Goal: Task Accomplishment & Management: Use online tool/utility

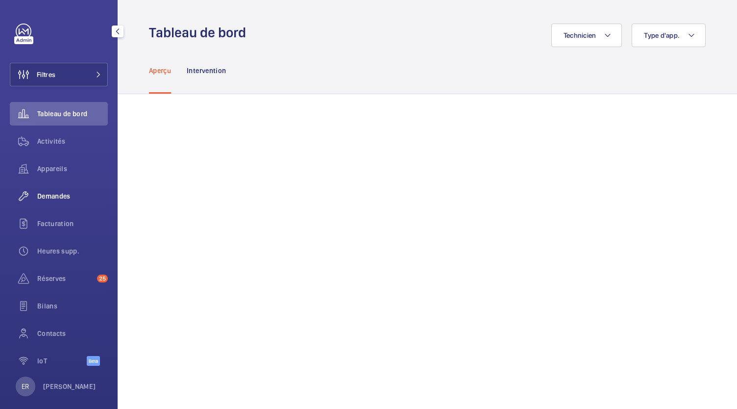
click at [62, 203] on div "Demandes" at bounding box center [59, 196] width 98 height 24
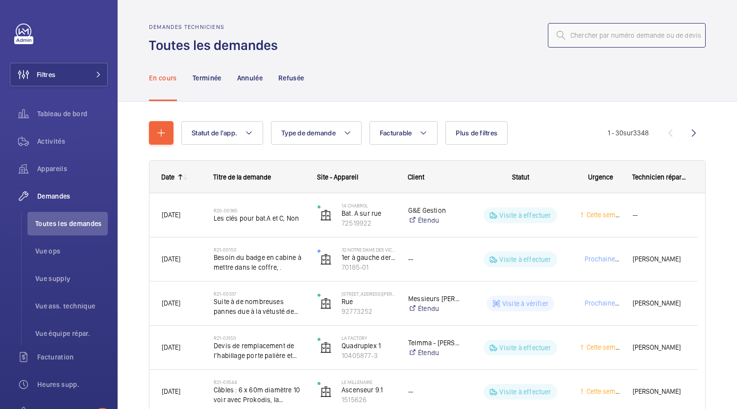
click at [582, 31] on input "text" at bounding box center [627, 35] width 158 height 25
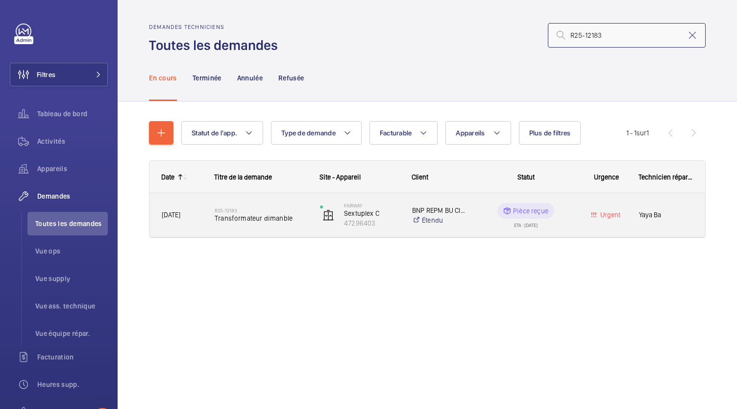
type input "R25-12183"
click at [275, 219] on span "Transformateur dimanble" at bounding box center [261, 218] width 93 height 10
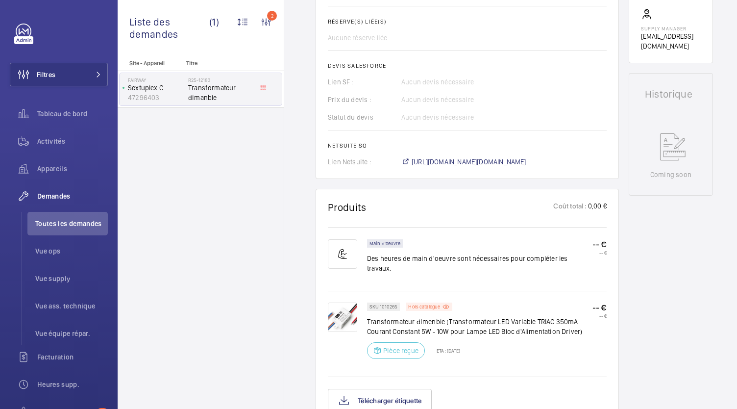
scroll to position [379, 0]
click at [446, 159] on span "https://6461500.app.netsuite.com/app/accounting/transactions/salesord.nl?id=300…" at bounding box center [469, 161] width 115 height 10
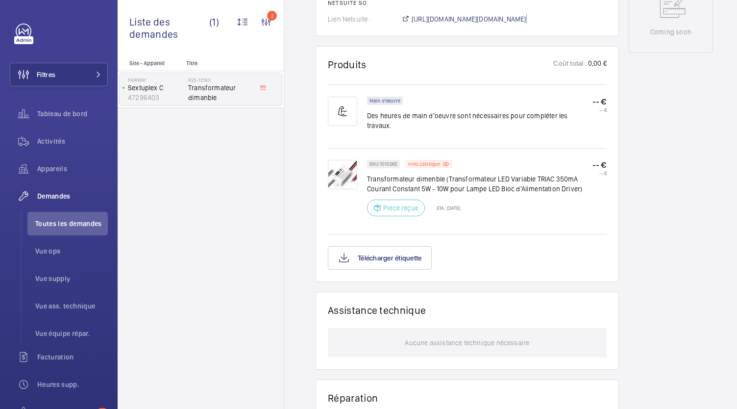
scroll to position [520, 0]
click at [386, 254] on button "Télécharger étiquette" at bounding box center [380, 259] width 104 height 24
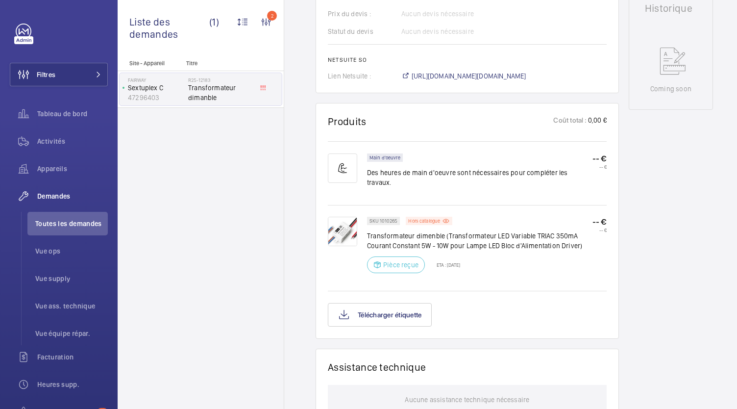
scroll to position [465, 0]
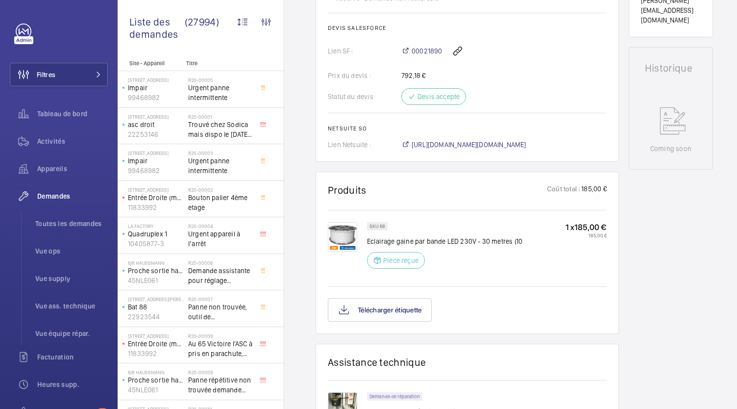
scroll to position [420, 0]
click at [399, 315] on button "Télécharger étiquette" at bounding box center [380, 310] width 104 height 24
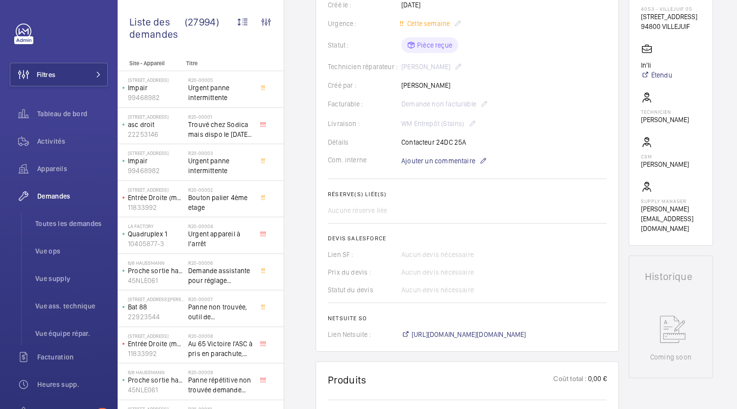
scroll to position [266, 0]
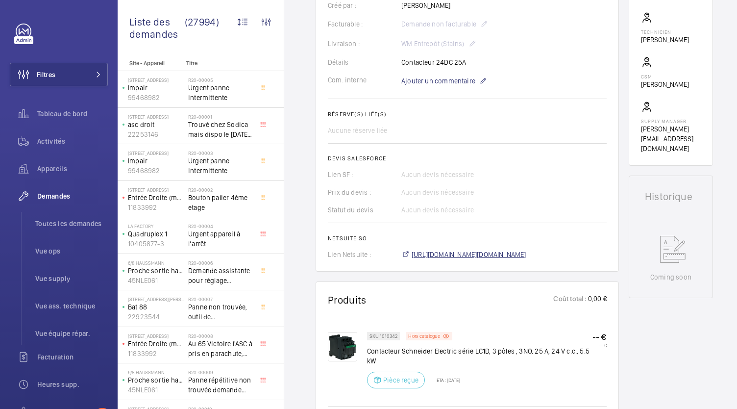
click at [482, 254] on span "[URL][DOMAIN_NAME][DOMAIN_NAME]" at bounding box center [469, 255] width 115 height 10
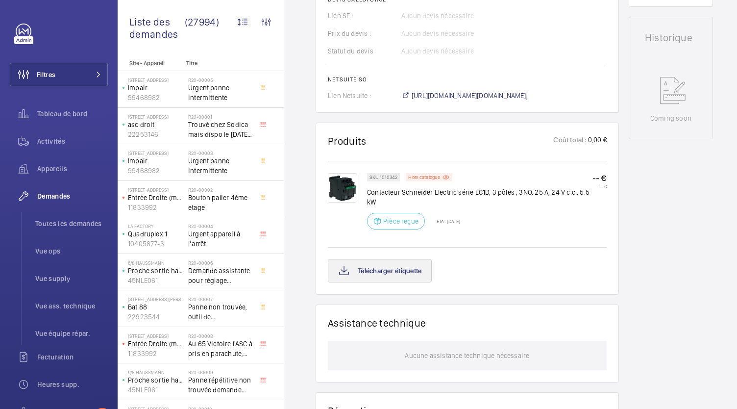
scroll to position [425, 0]
click at [406, 266] on button "Télécharger étiquette" at bounding box center [380, 270] width 104 height 24
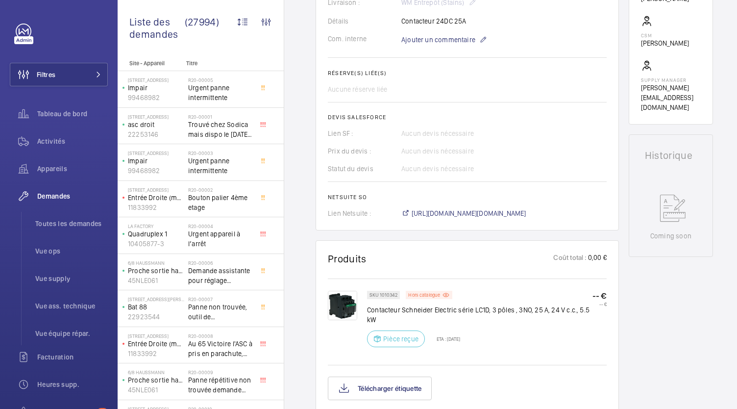
scroll to position [307, 0]
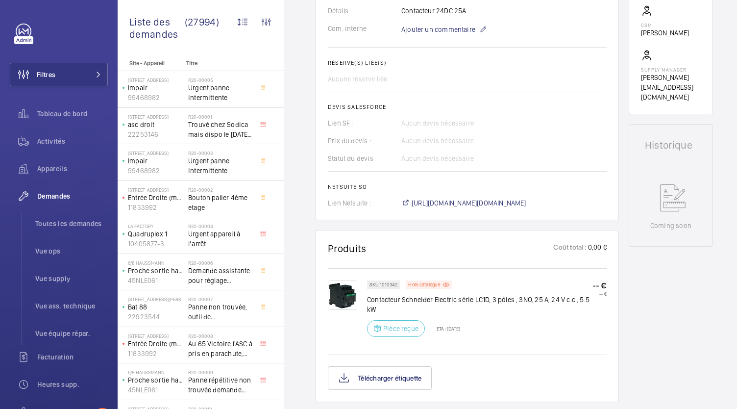
scroll to position [391, 0]
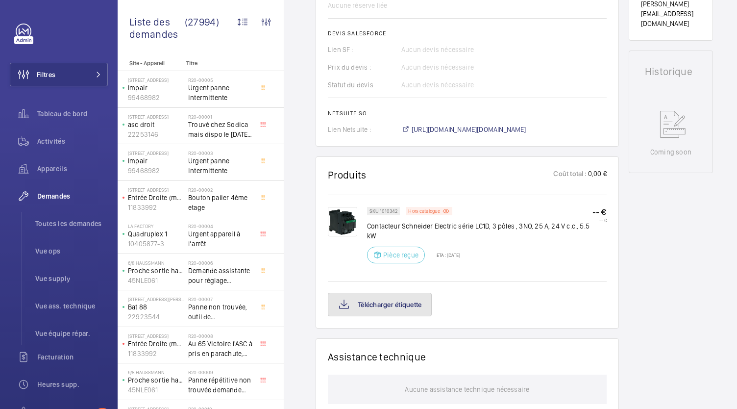
click at [379, 309] on button "Télécharger étiquette" at bounding box center [380, 305] width 104 height 24
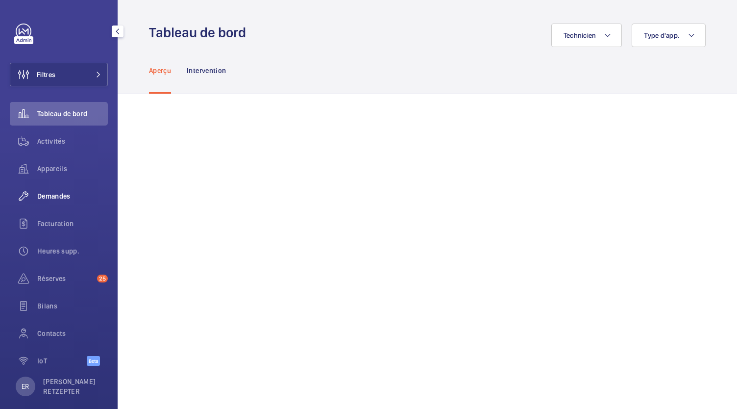
click at [56, 202] on div "Demandes" at bounding box center [59, 196] width 98 height 24
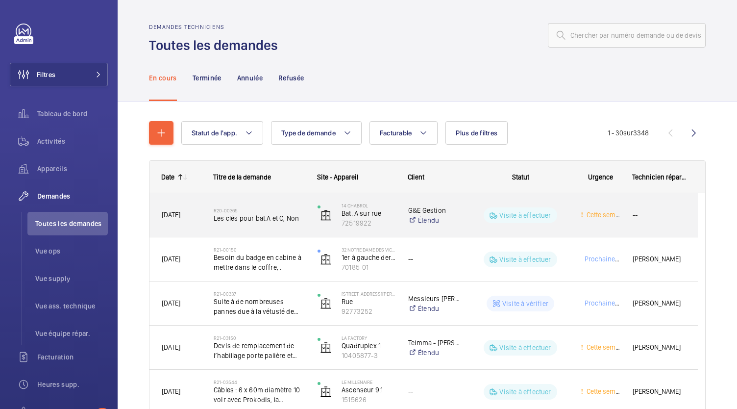
scroll to position [91, 0]
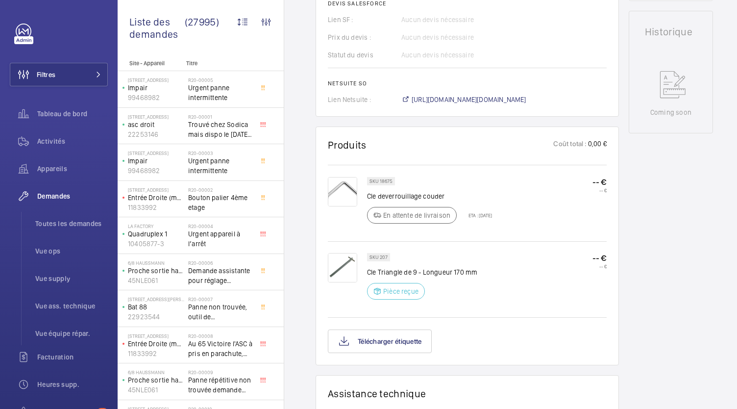
scroll to position [444, 0]
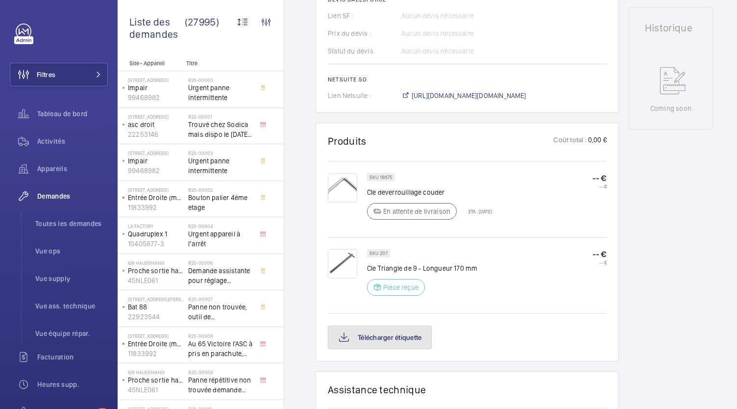
click at [418, 338] on button "Télécharger étiquette" at bounding box center [380, 338] width 104 height 24
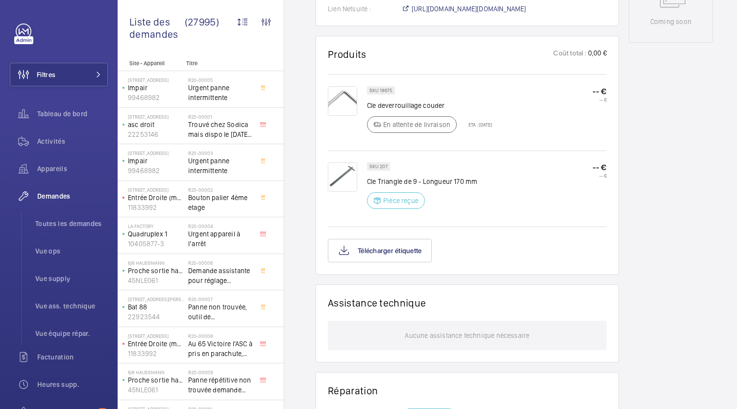
scroll to position [552, 0]
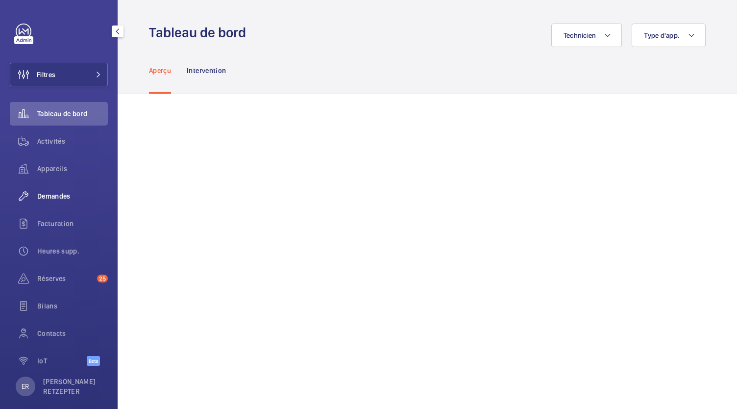
click at [55, 199] on span "Demandes" at bounding box center [72, 196] width 71 height 10
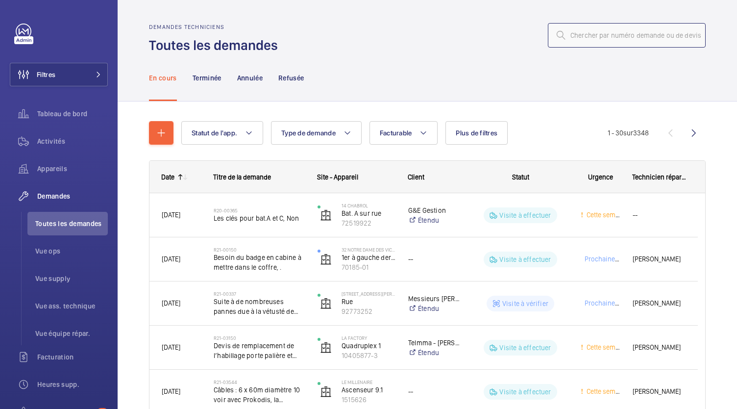
click at [584, 39] on input "text" at bounding box center [627, 35] width 158 height 25
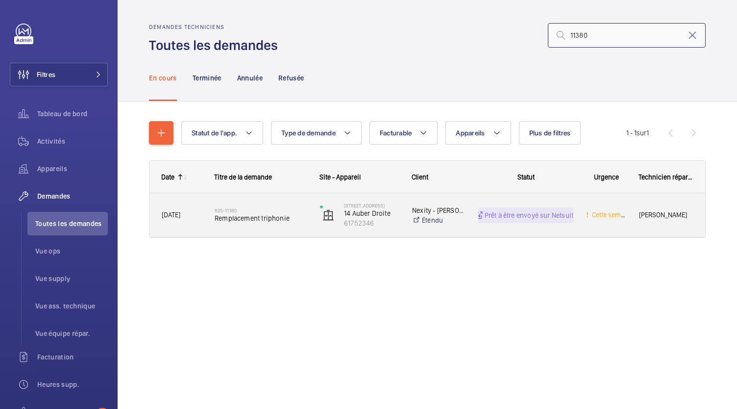
type input "11380"
click at [271, 219] on span "Remplacement triphonie" at bounding box center [261, 218] width 93 height 10
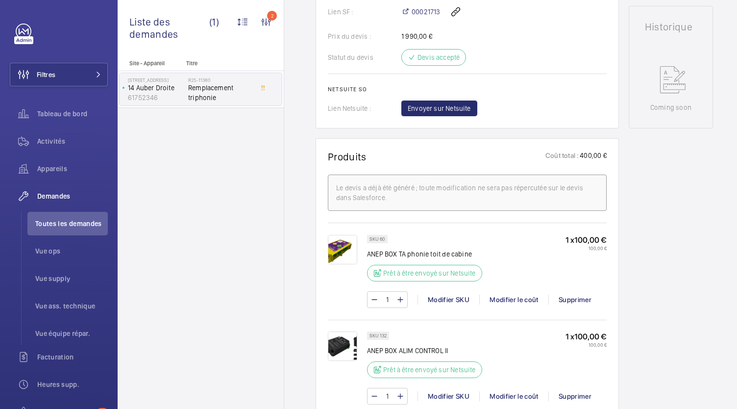
scroll to position [443, 0]
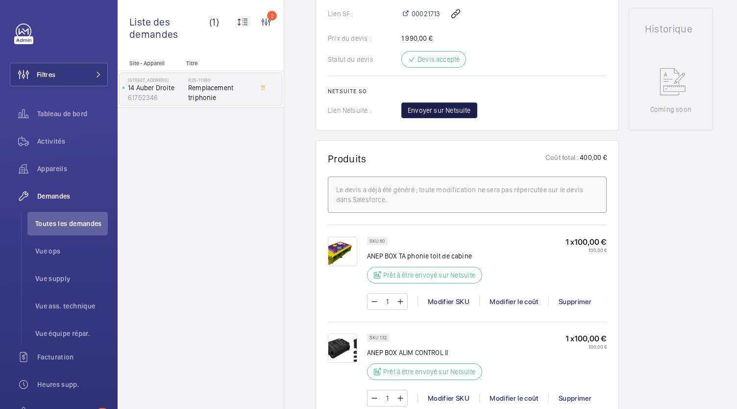
click at [431, 106] on span "Envoyer sur Netsuite" at bounding box center [439, 110] width 63 height 10
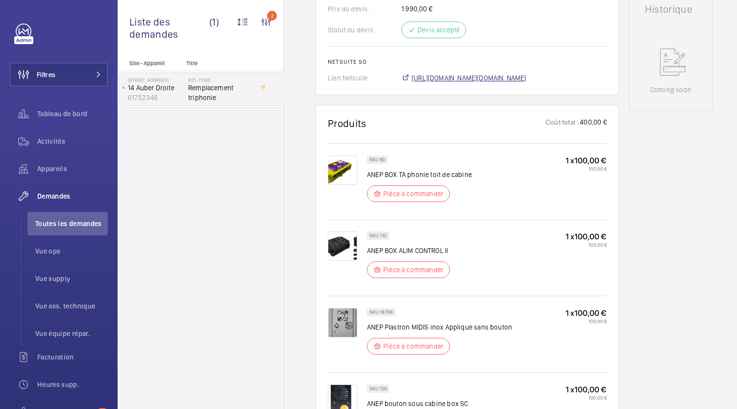
scroll to position [473, 0]
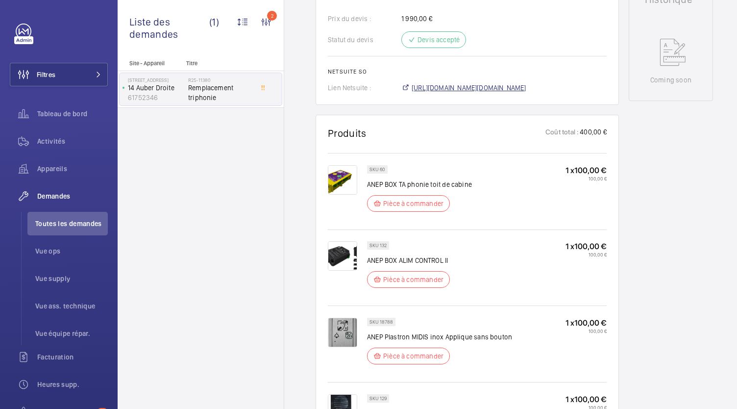
click at [489, 83] on span "[URL][DOMAIN_NAME][DOMAIN_NAME]" at bounding box center [469, 88] width 115 height 10
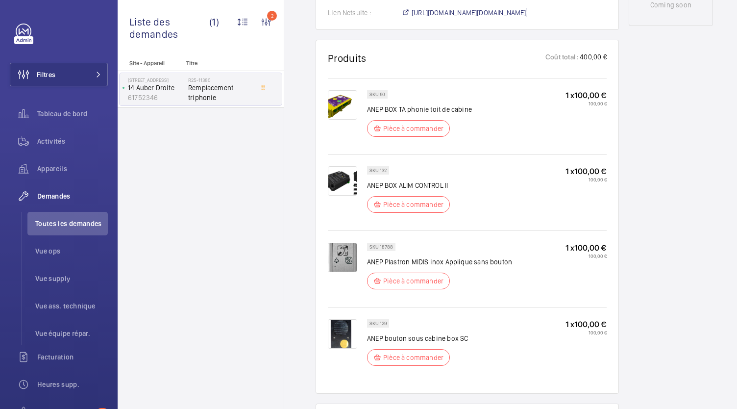
scroll to position [548, 0]
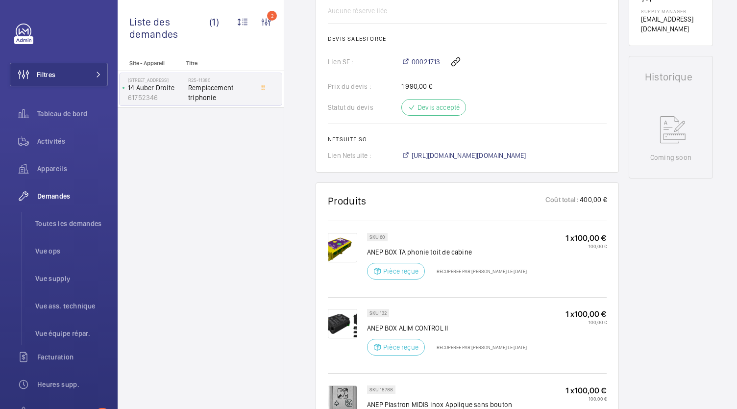
scroll to position [396, 0]
click at [460, 155] on span "[URL][DOMAIN_NAME][DOMAIN_NAME]" at bounding box center [469, 155] width 115 height 10
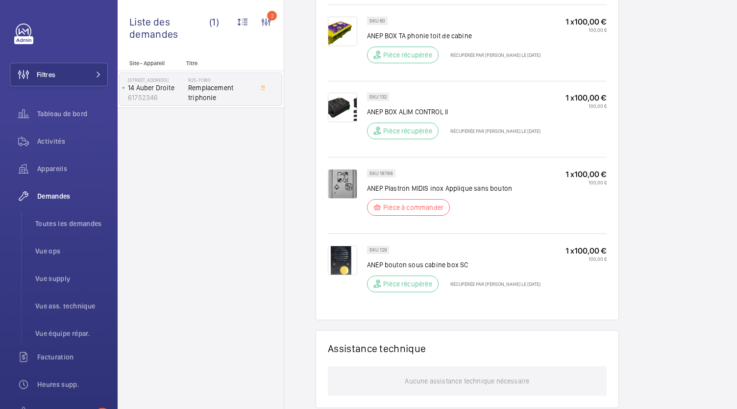
scroll to position [618, 0]
